Goal: Task Accomplishment & Management: Use online tool/utility

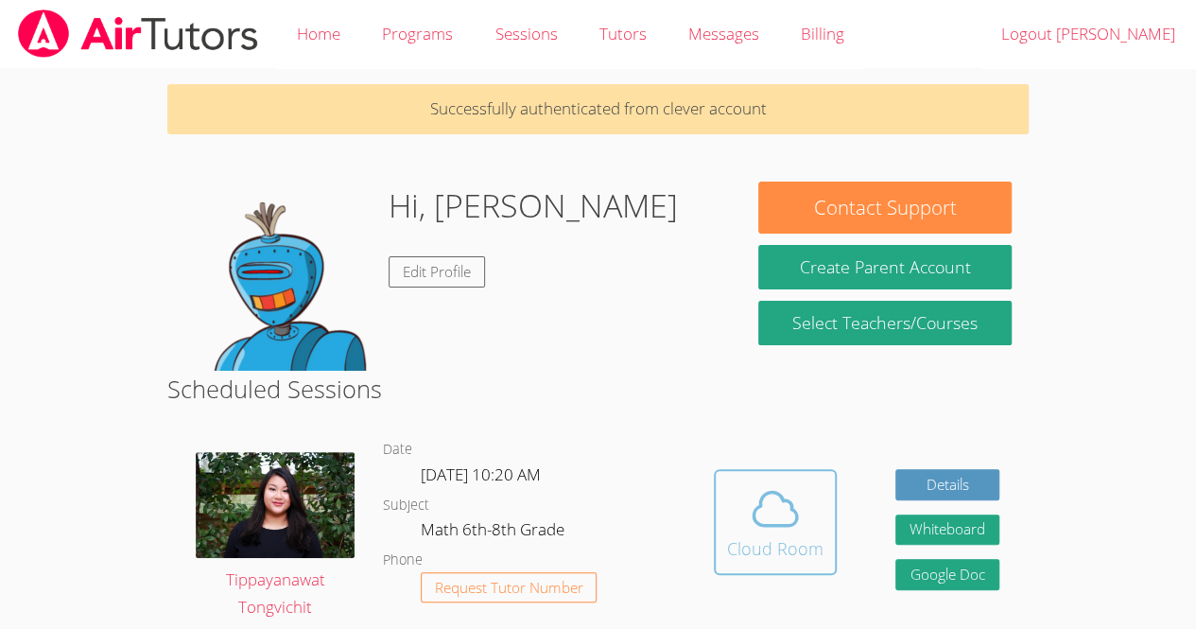
click at [789, 503] on icon at bounding box center [775, 508] width 53 height 53
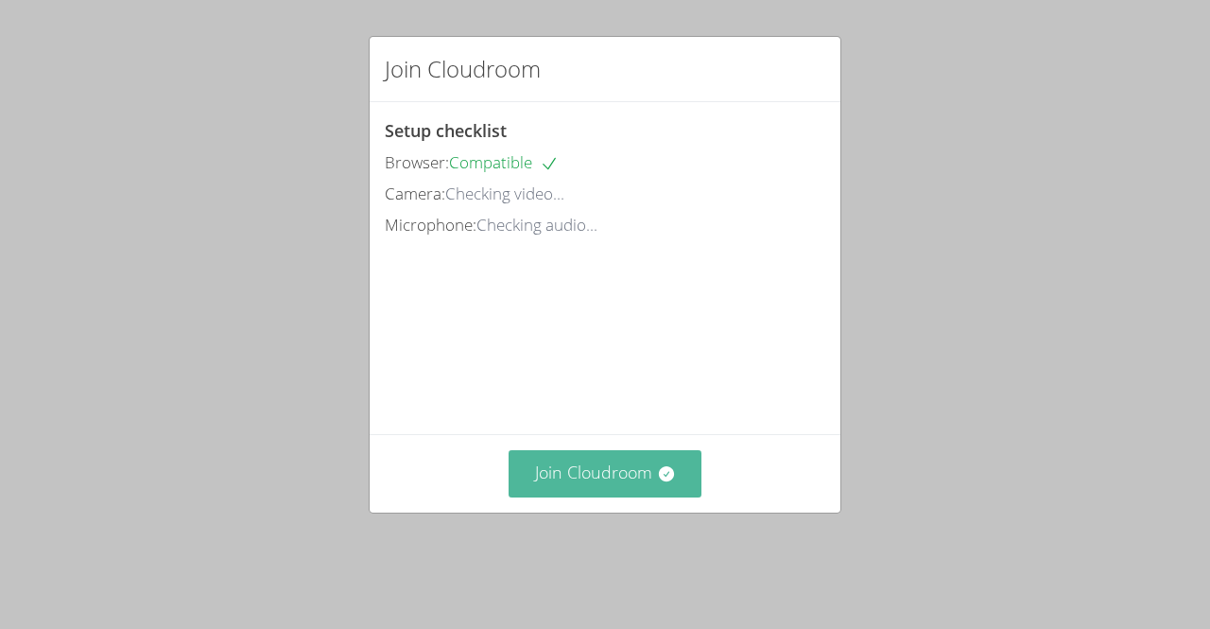
click at [613, 496] on button "Join Cloudroom" at bounding box center [606, 473] width 194 height 46
click at [623, 478] on button "Join Cloudroom" at bounding box center [606, 473] width 194 height 46
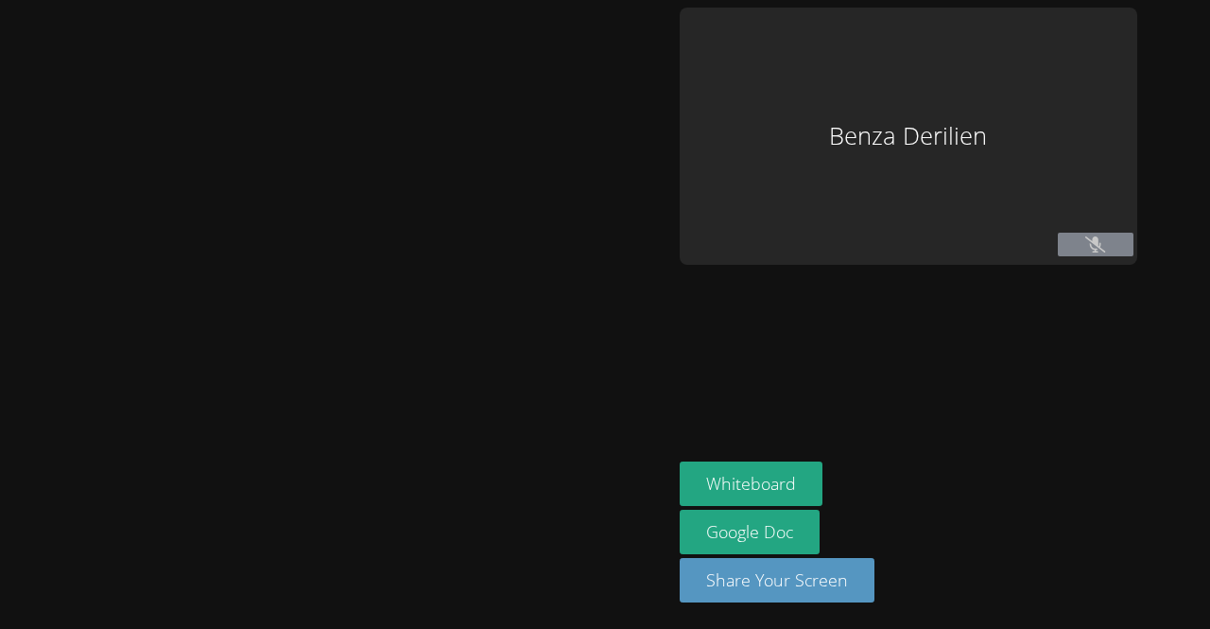
click at [1005, 216] on div "Benza Derilien" at bounding box center [908, 136] width 457 height 257
click at [1148, 249] on div "Benza Derilien Whiteboard Google Doc Share Your Screen" at bounding box center [605, 314] width 1210 height 629
click at [1111, 240] on button at bounding box center [1096, 245] width 76 height 24
click at [758, 591] on button "Share Your Screen" at bounding box center [777, 580] width 195 height 44
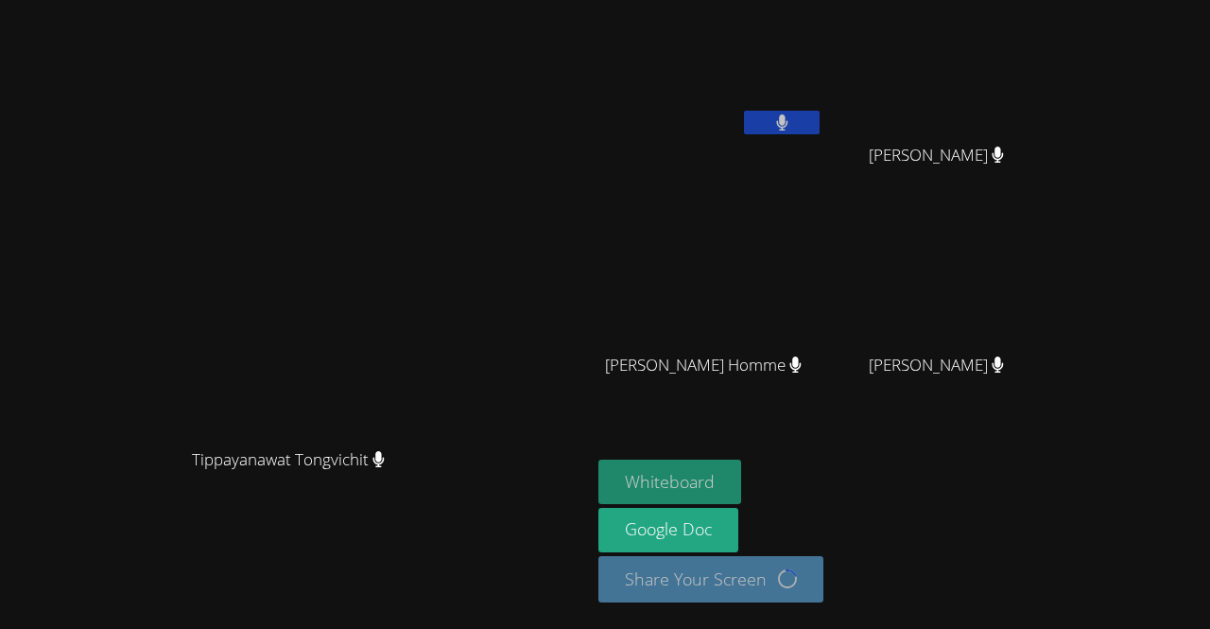
click at [741, 480] on button "Whiteboard" at bounding box center [669, 481] width 143 height 44
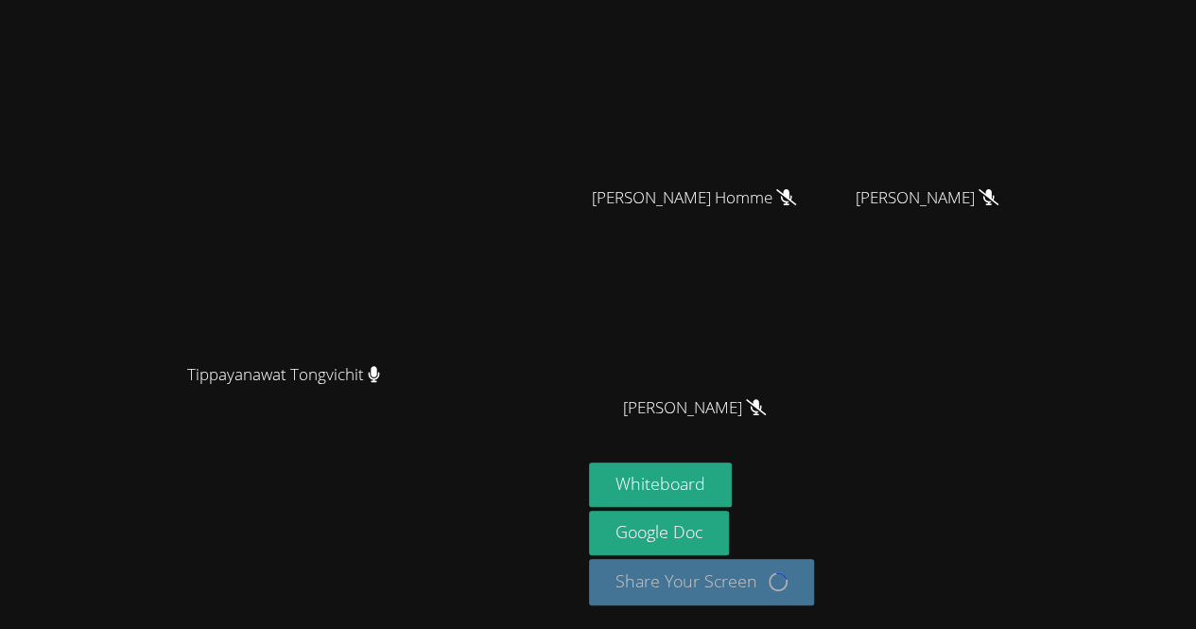
scroll to position [166, 0]
click at [732, 488] on button "Whiteboard" at bounding box center [660, 485] width 143 height 44
